Goal: Task Accomplishment & Management: Manage account settings

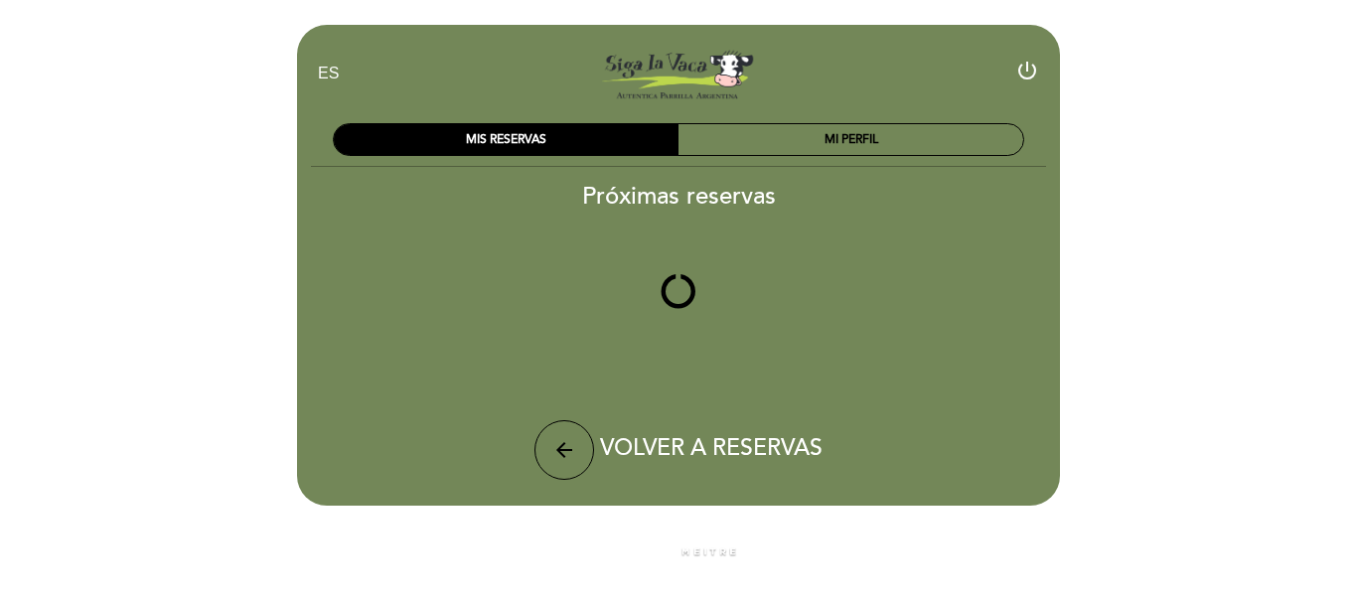
select select "es"
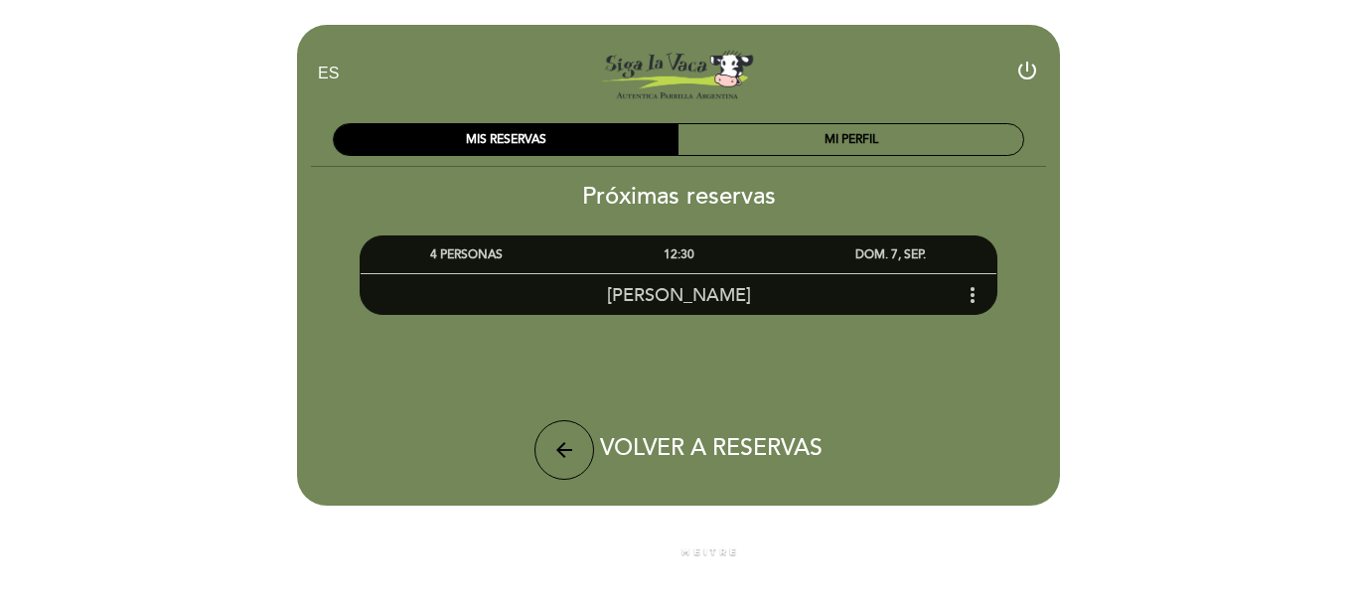
click at [970, 300] on icon "more_vert" at bounding box center [972, 295] width 24 height 24
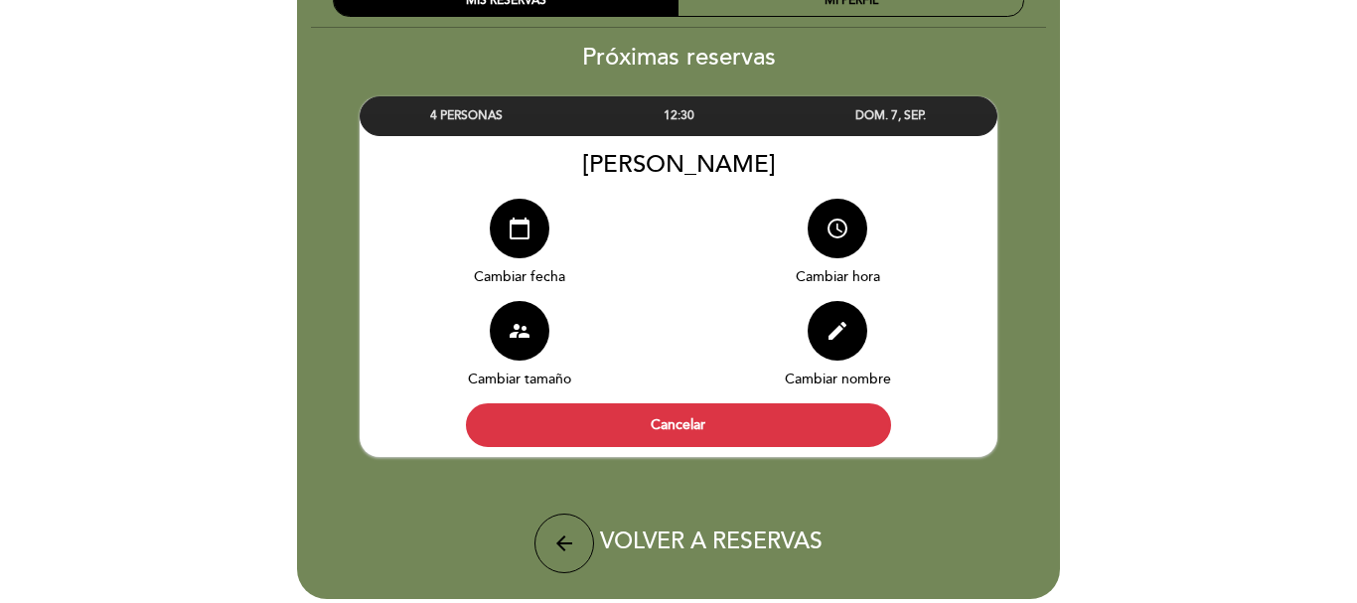
scroll to position [199, 0]
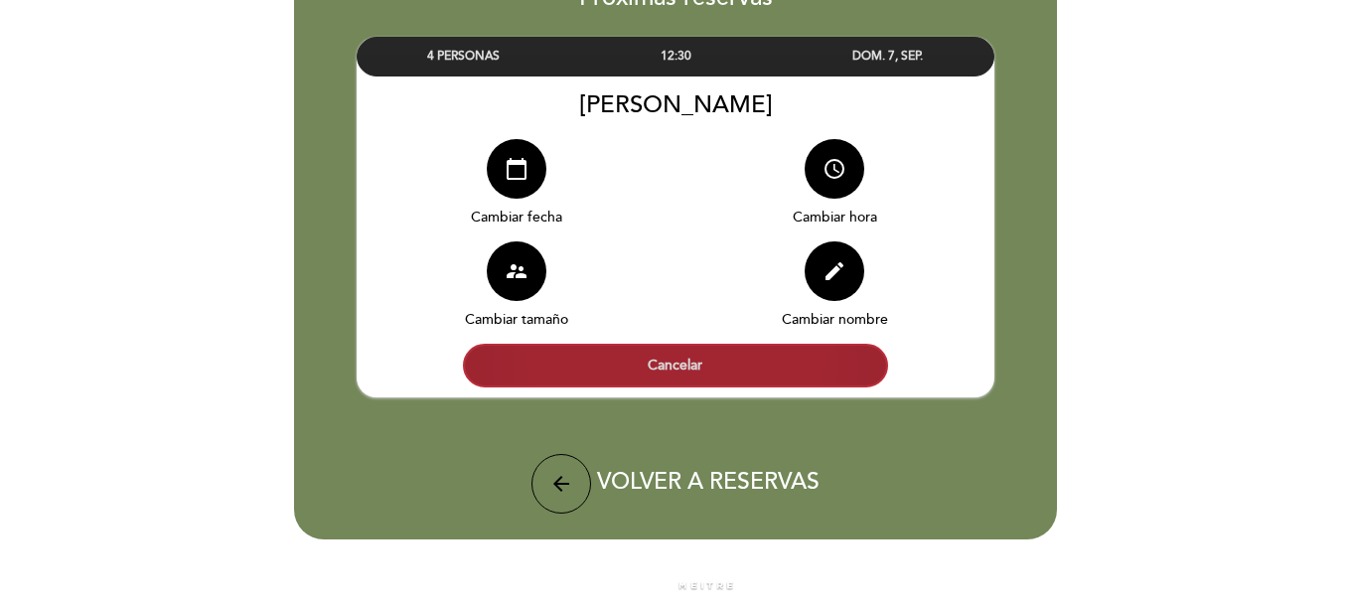
click at [659, 365] on button "Cancelar" at bounding box center [675, 366] width 425 height 44
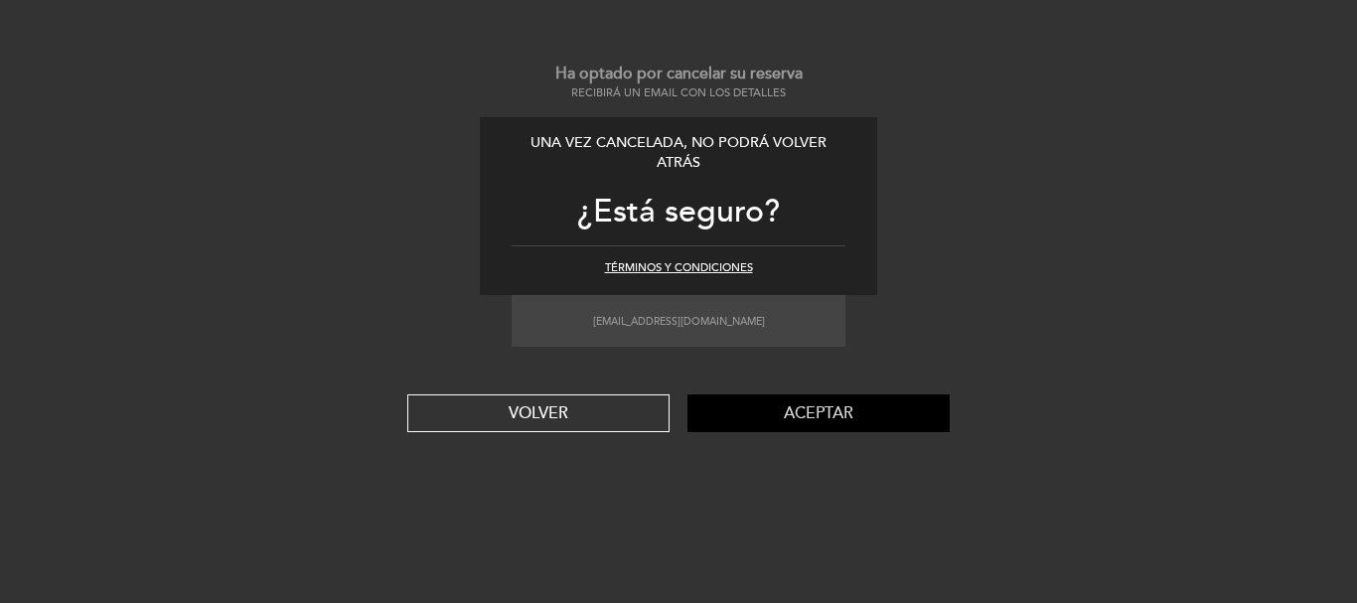
click at [806, 406] on button "Aceptar" at bounding box center [818, 413] width 262 height 38
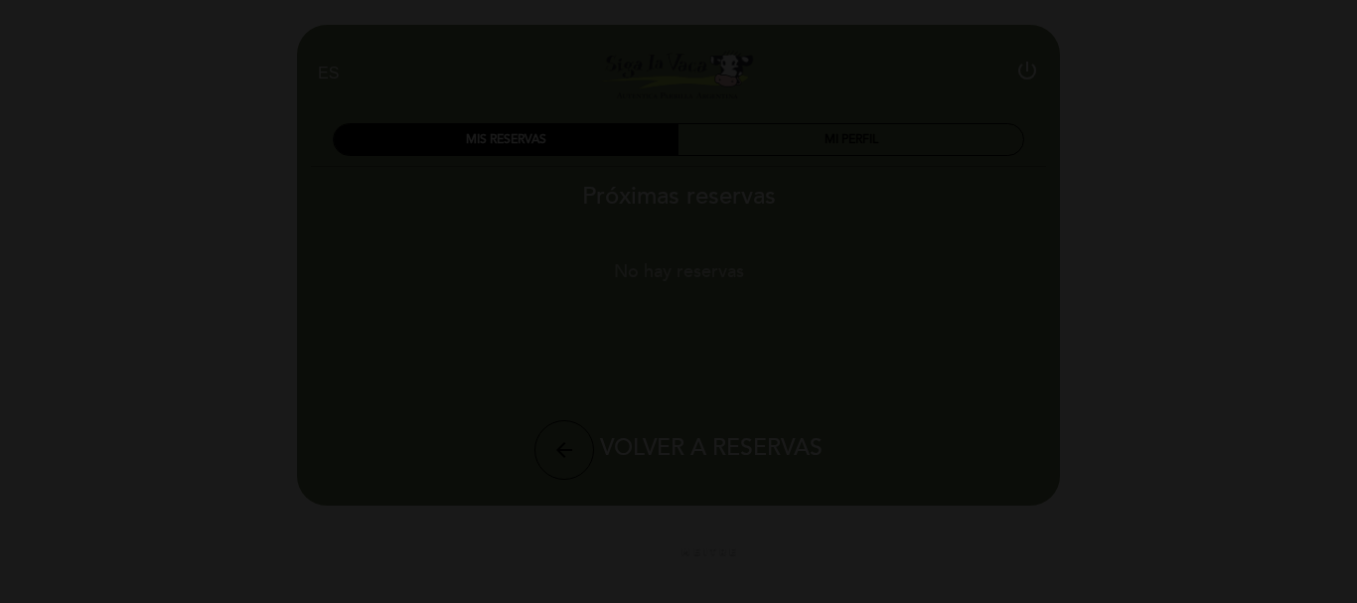
scroll to position [0, 0]
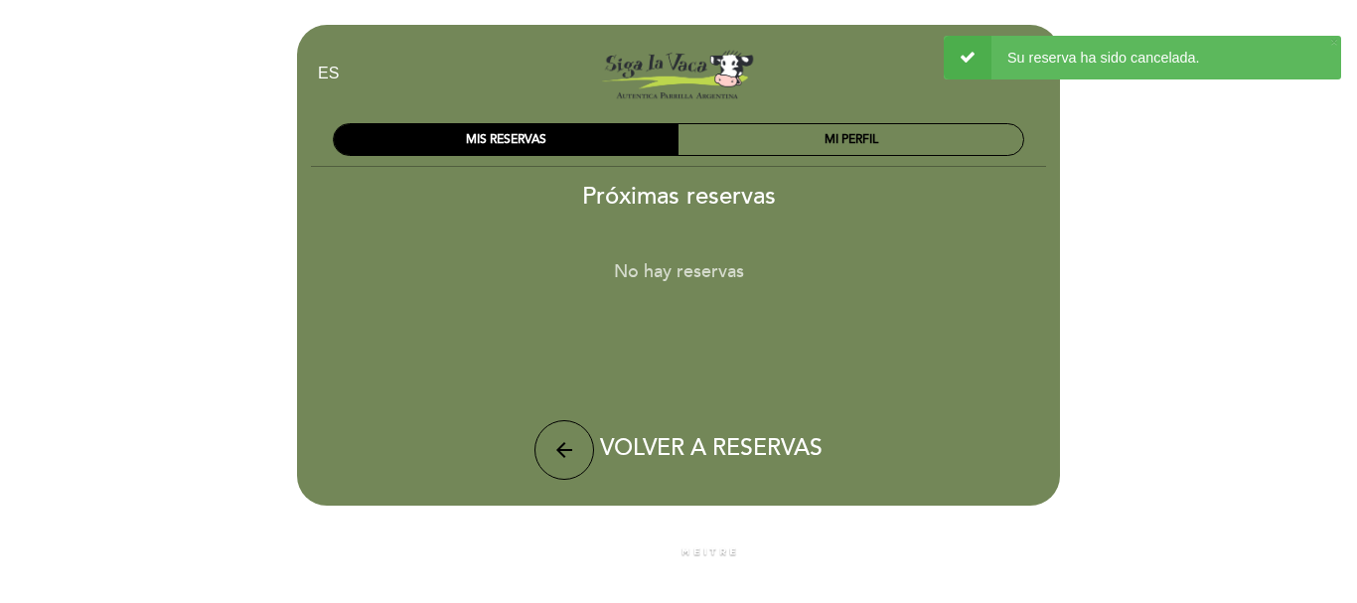
click at [975, 57] on div "× 1 Su reserva ha sido cancelada." at bounding box center [1142, 58] width 397 height 44
click at [565, 455] on icon "arrow_back" at bounding box center [564, 450] width 24 height 24
select select "es"
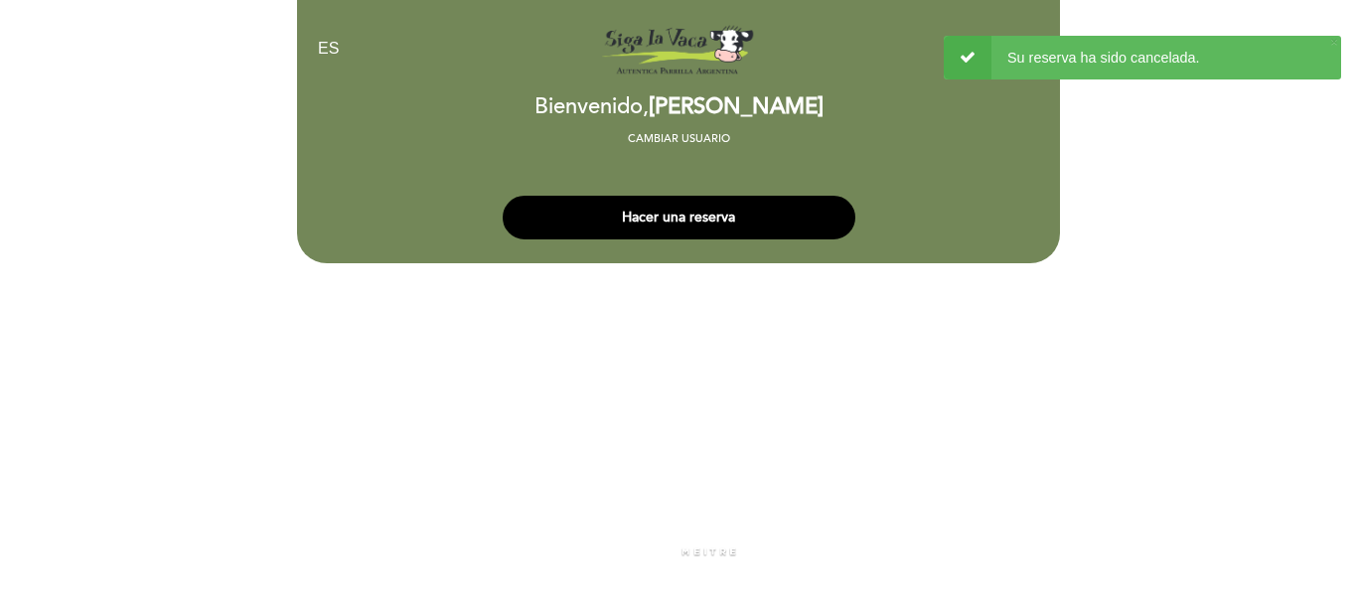
click at [330, 48] on select "EN ES PT" at bounding box center [329, 49] width 23 height 23
click at [480, 89] on div "EN ES PT Siga la vaca [GEOGRAPHIC_DATA][PERSON_NAME] person" at bounding box center [678, 55] width 721 height 82
click at [1016, 18] on div "EN ES PT Siga la vaca [GEOGRAPHIC_DATA][PERSON_NAME] person" at bounding box center [678, 49] width 751 height 70
click at [957, 58] on div "× 1 Su reserva ha sido cancelada." at bounding box center [1142, 58] width 397 height 44
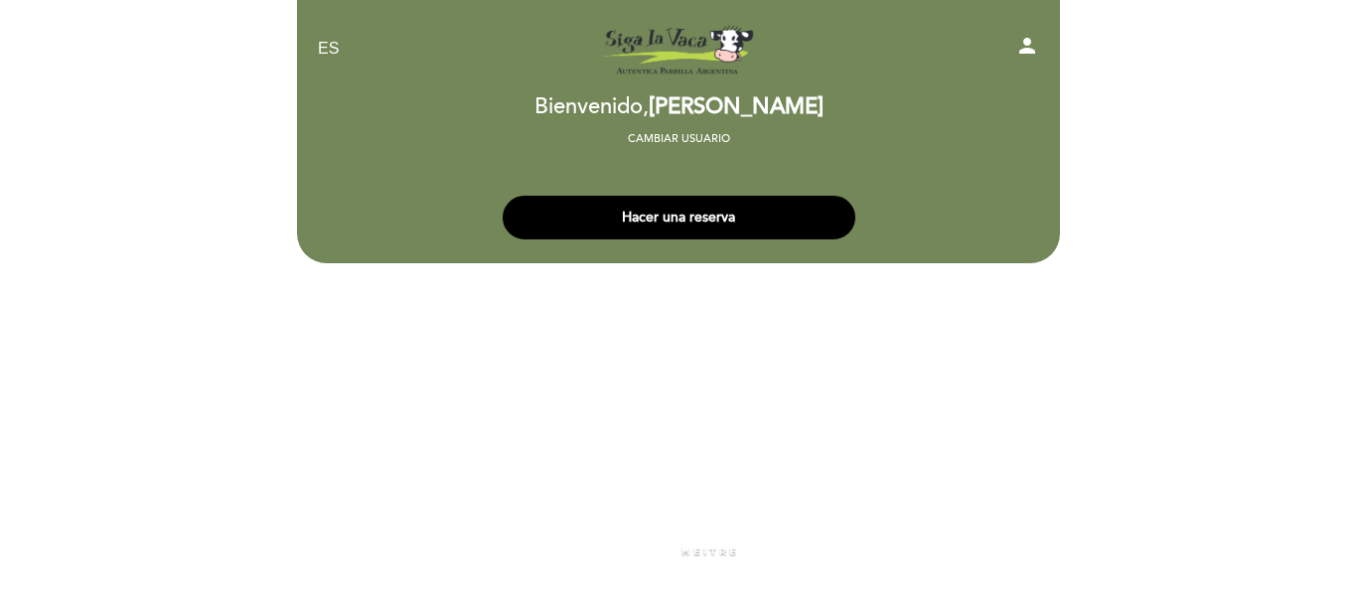
click at [1031, 45] on icon "person" at bounding box center [1027, 46] width 24 height 24
select select "es"
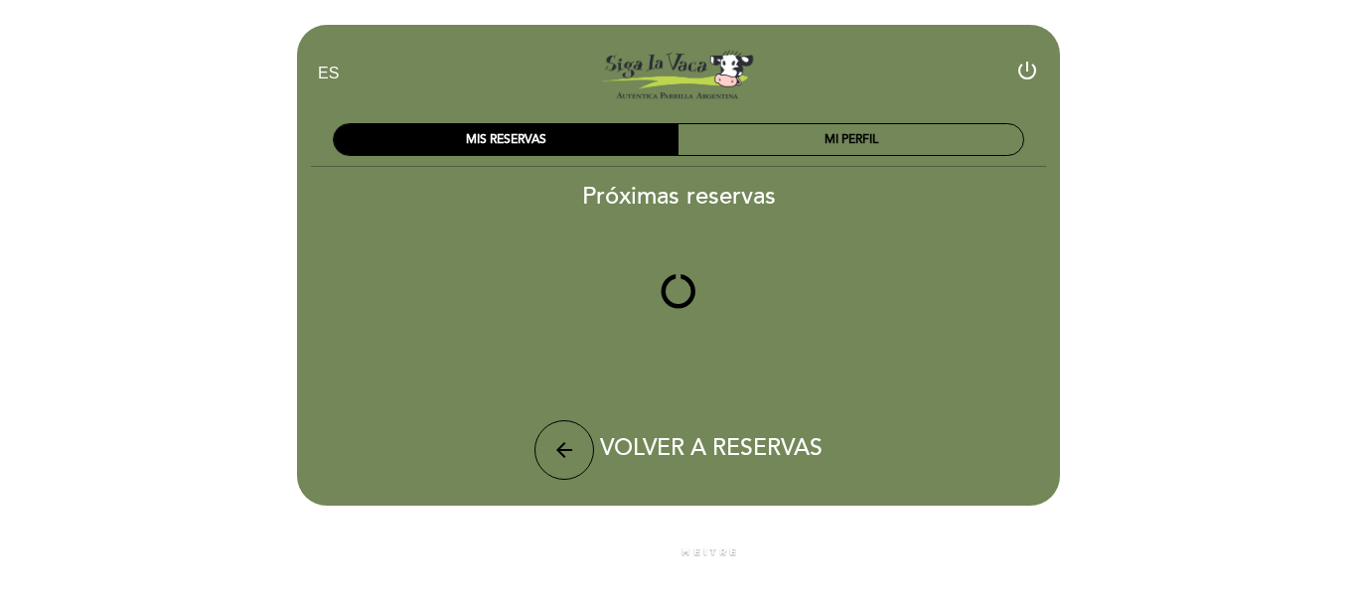
click at [1031, 73] on icon "power_settings_new" at bounding box center [1027, 71] width 24 height 24
select select "es"
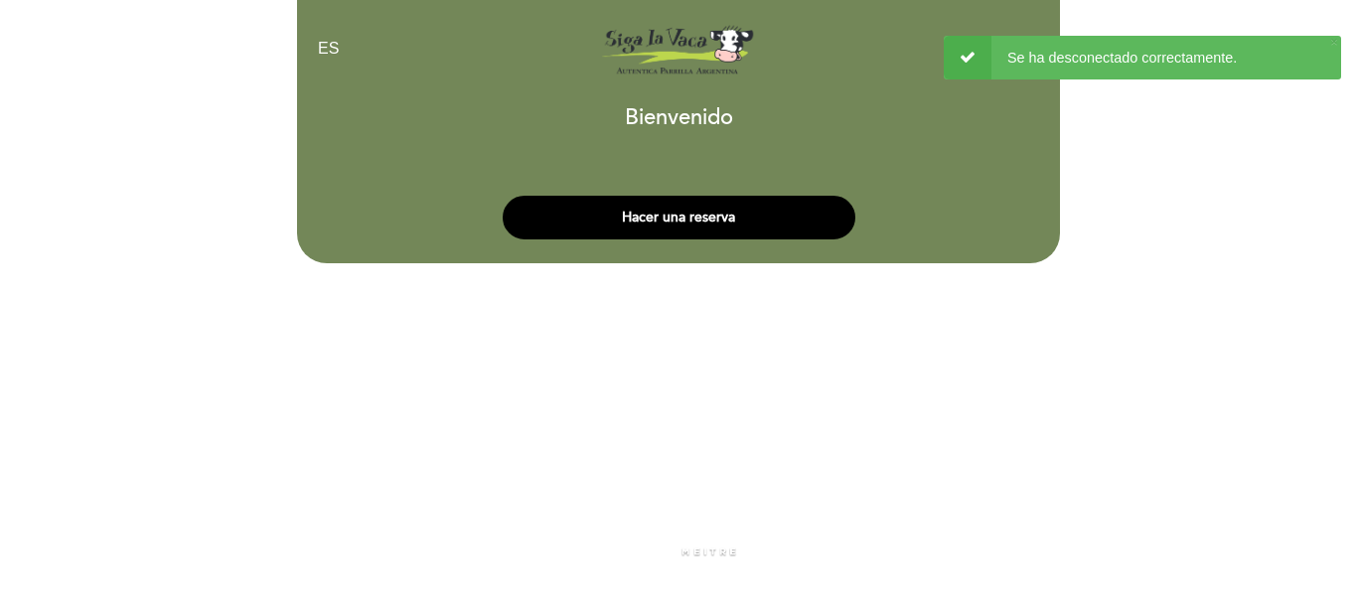
click at [1015, 49] on div "Se ha desconectado correctamente." at bounding box center [1142, 58] width 397 height 44
click at [964, 51] on div "× 6 Se ha desconectado correctamente." at bounding box center [1142, 58] width 397 height 44
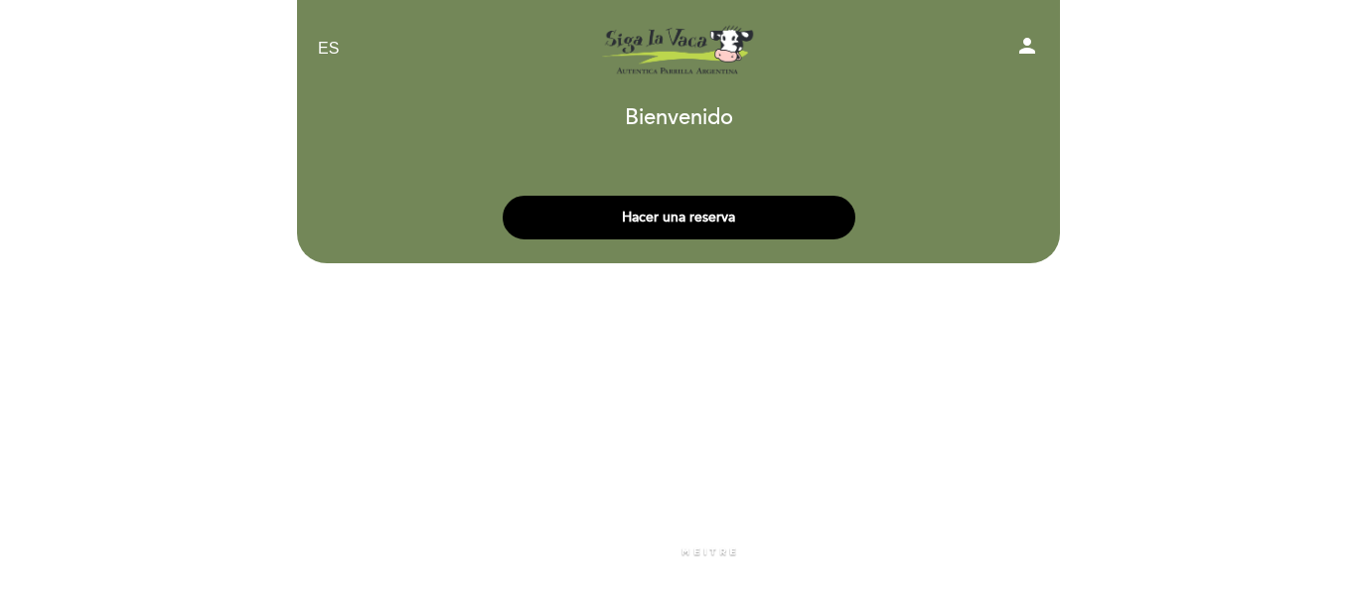
click at [1025, 43] on icon "person" at bounding box center [1027, 46] width 24 height 24
